Goal: Navigation & Orientation: Find specific page/section

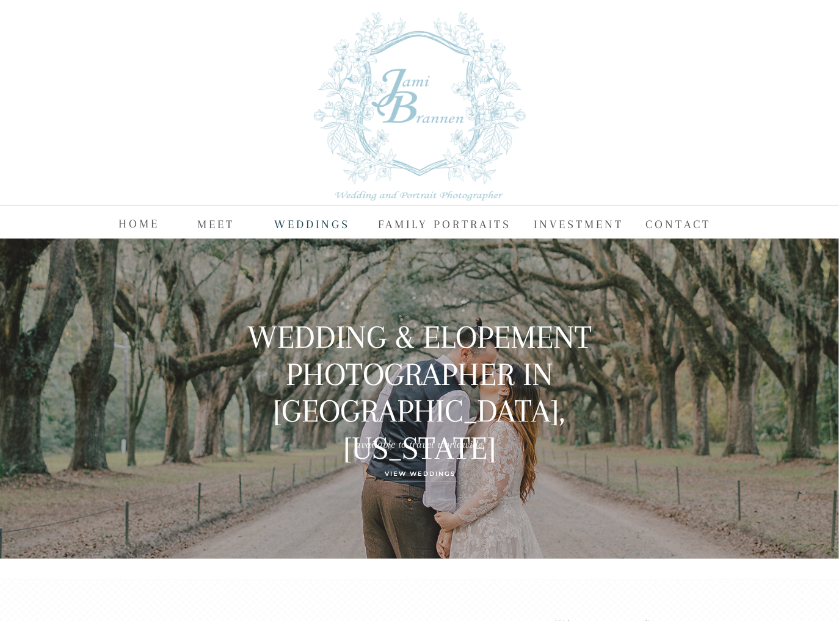
click at [328, 221] on nav "WEDDINGS" at bounding box center [312, 223] width 76 height 18
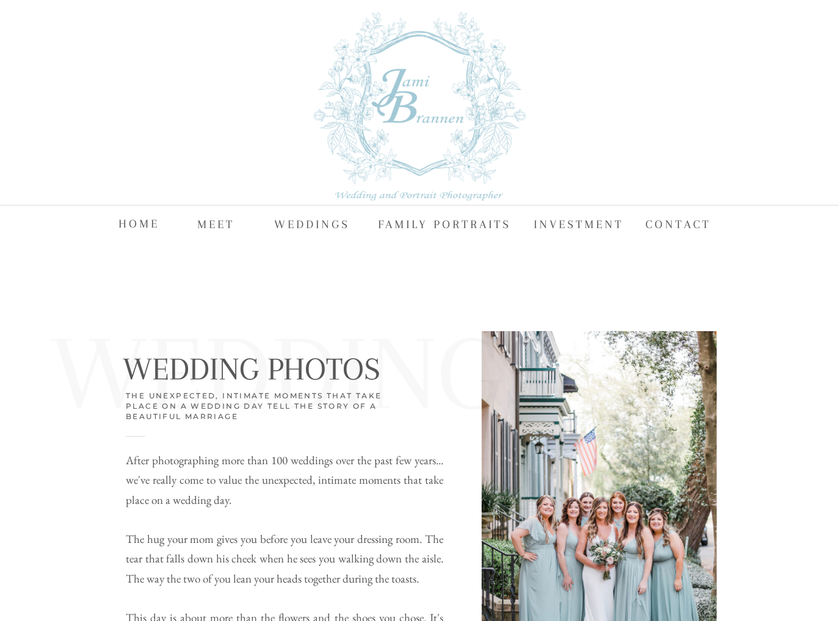
click at [211, 231] on nav "MEET" at bounding box center [216, 223] width 39 height 18
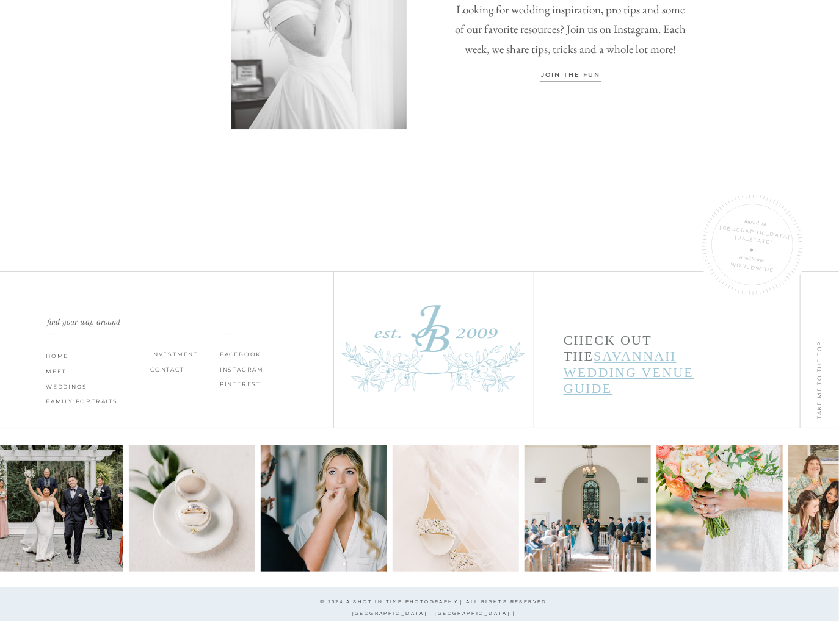
scroll to position [4011, 0]
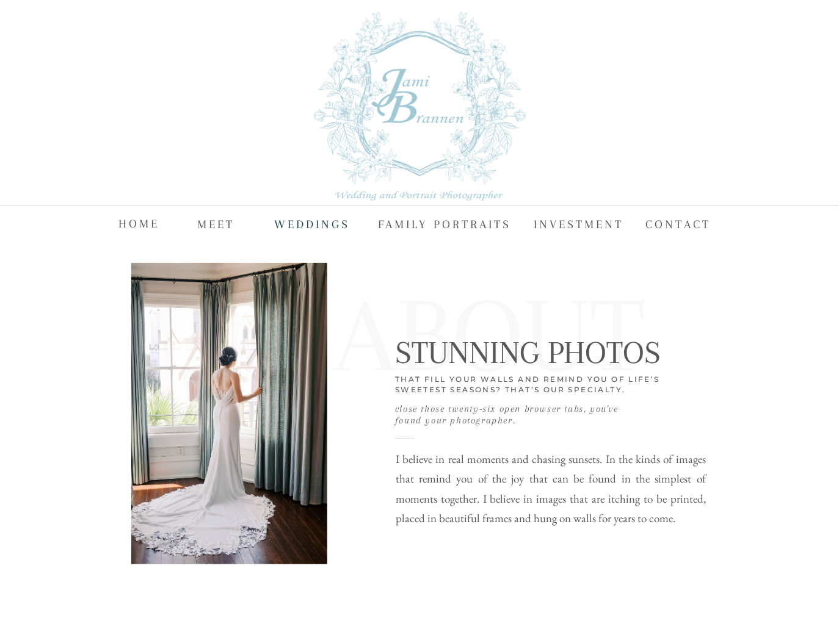
click at [306, 225] on nav "WEDDINGS" at bounding box center [312, 223] width 76 height 18
